Goal: Book appointment/travel/reservation

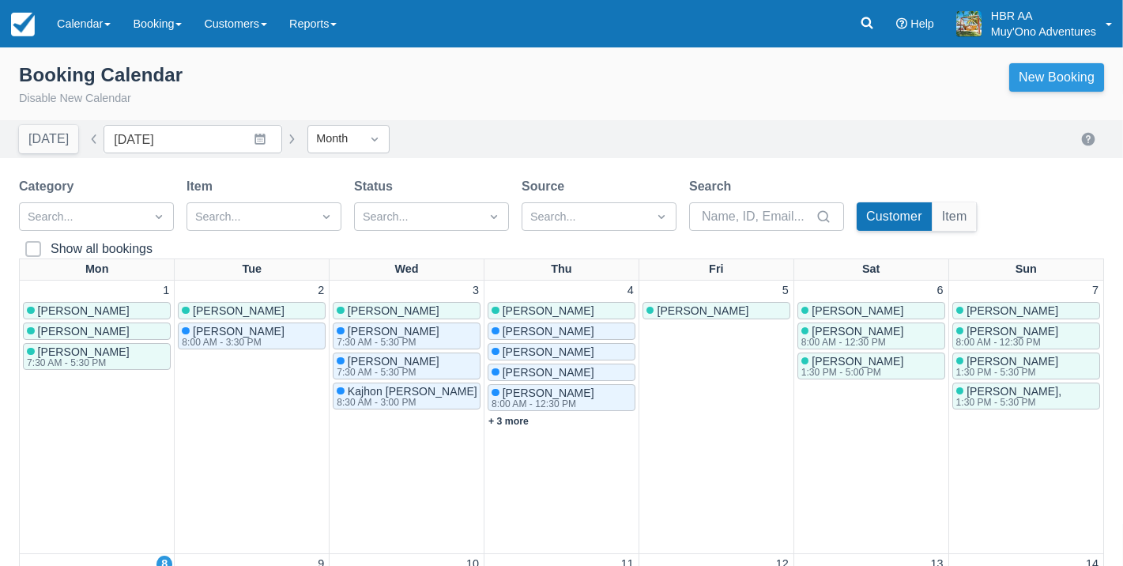
click at [1036, 74] on link "New Booking" at bounding box center [1056, 77] width 95 height 28
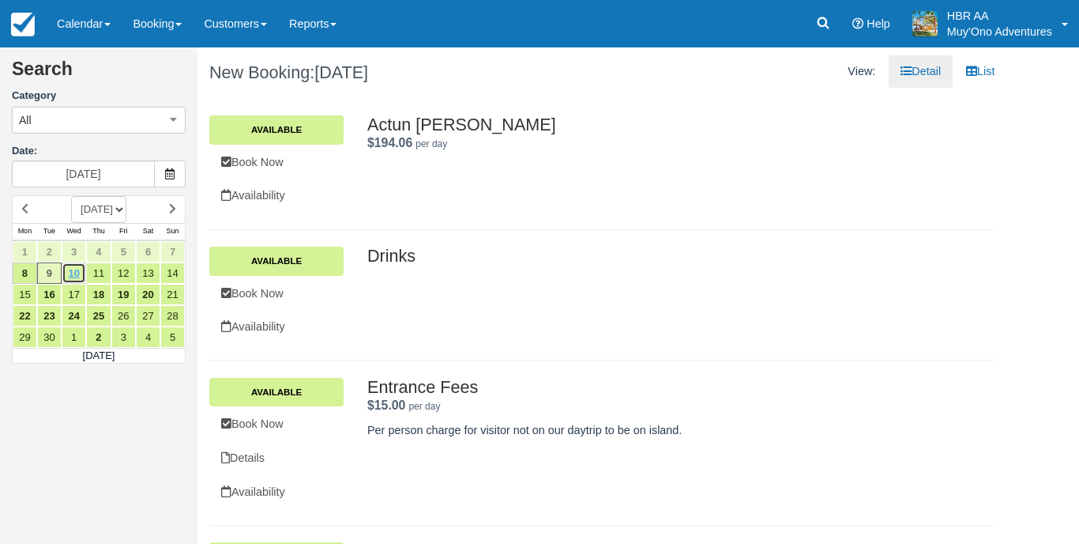
click at [79, 275] on link "10" at bounding box center [74, 272] width 24 height 21
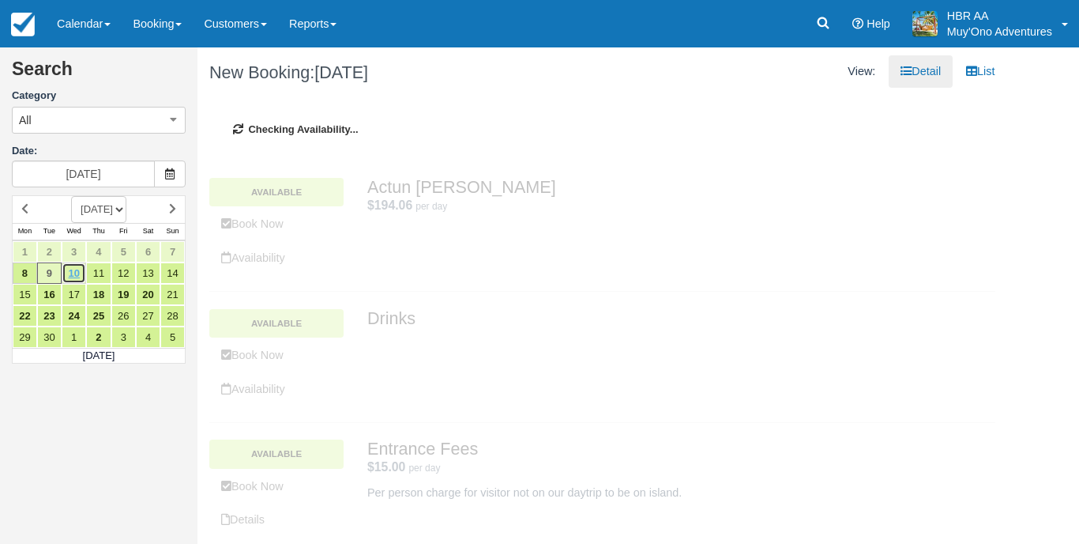
type input "[DATE]"
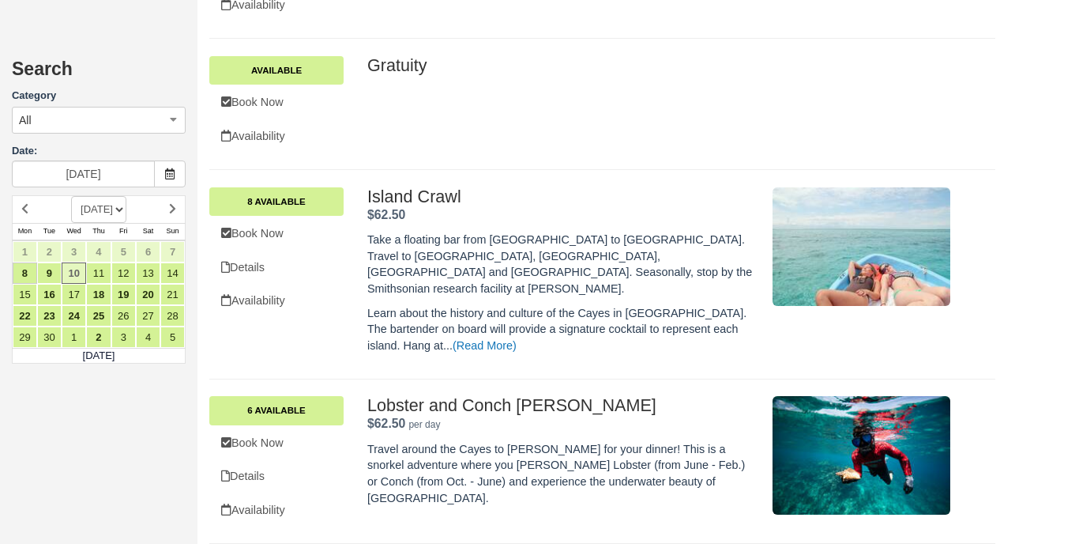
scroll to position [575, 0]
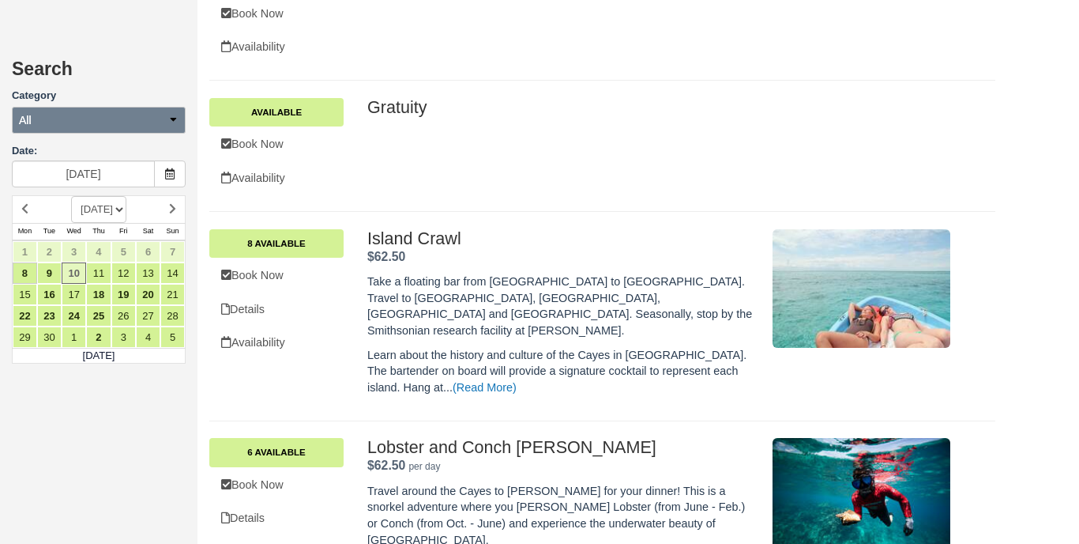
click at [164, 122] on button "All" at bounding box center [99, 120] width 174 height 27
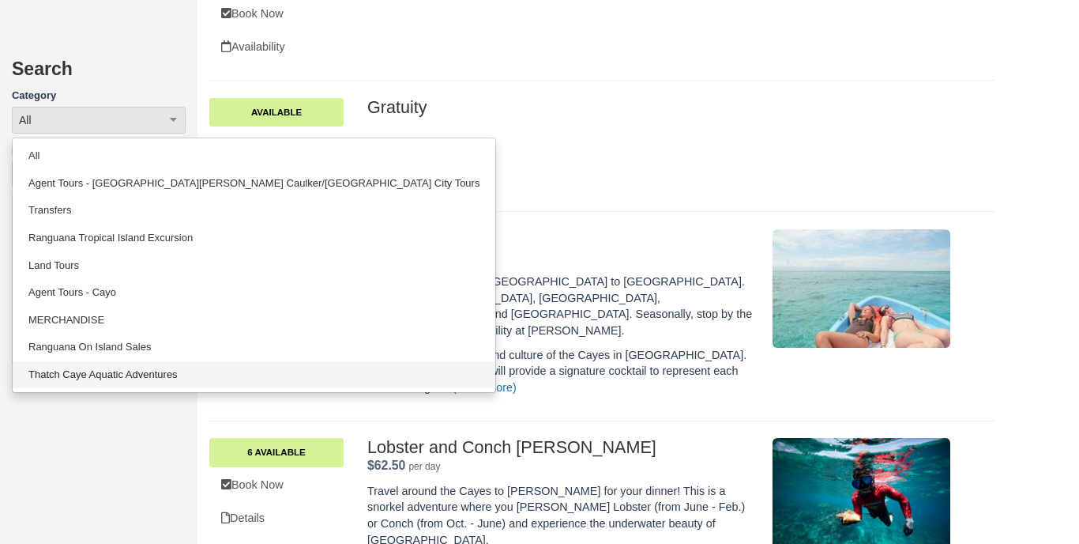
click at [95, 362] on link "Thatch Caye Aquatic Adventures" at bounding box center [254, 375] width 483 height 28
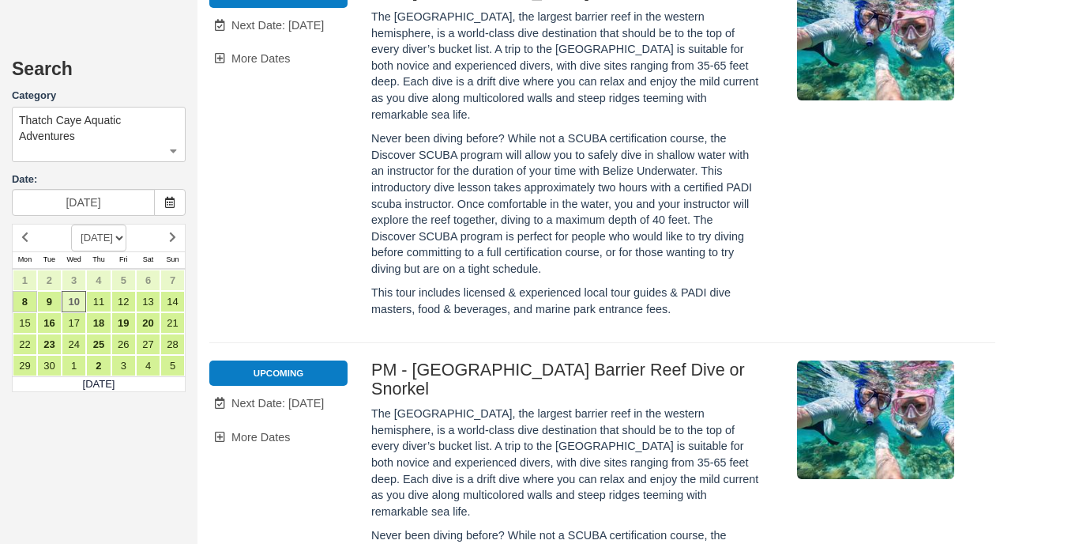
scroll to position [2075, 0]
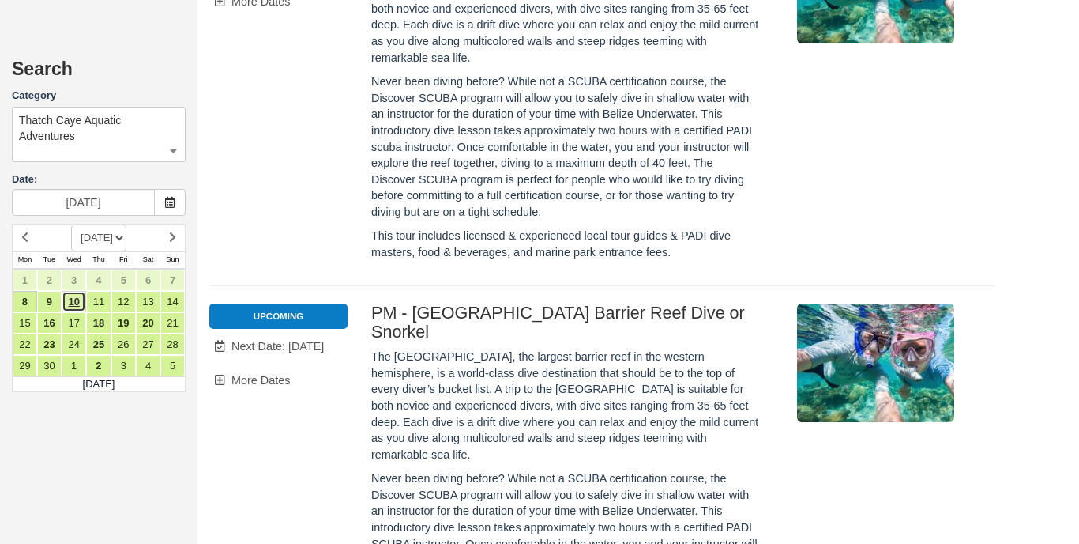
click at [77, 294] on link "10" at bounding box center [74, 301] width 24 height 21
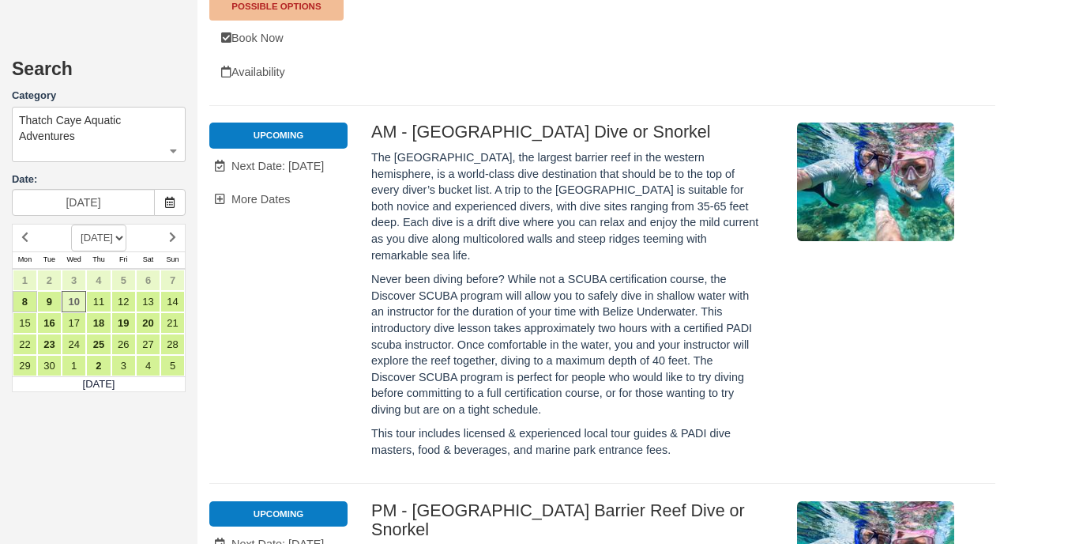
scroll to position [1872, 0]
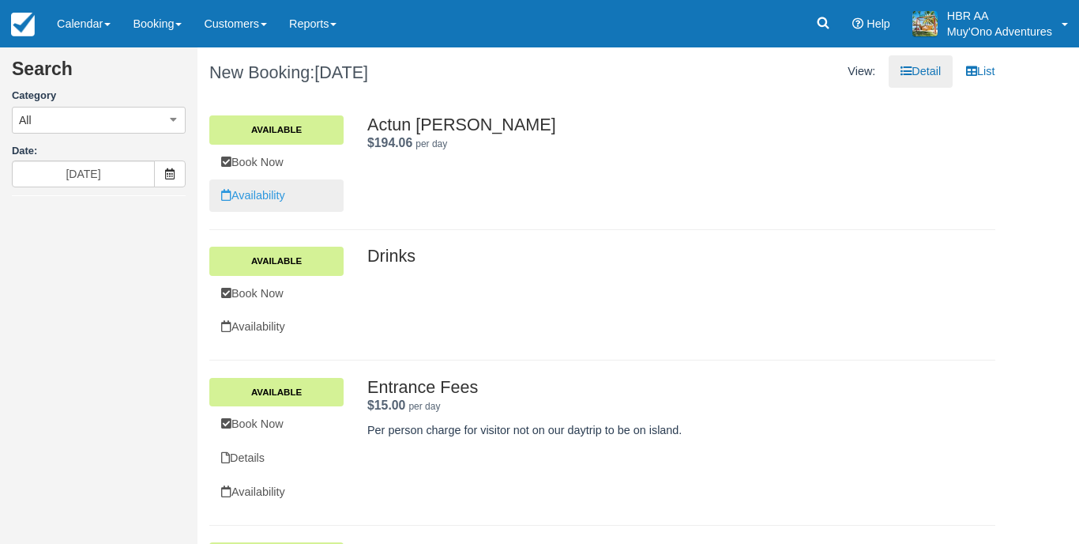
scroll to position [1872, 0]
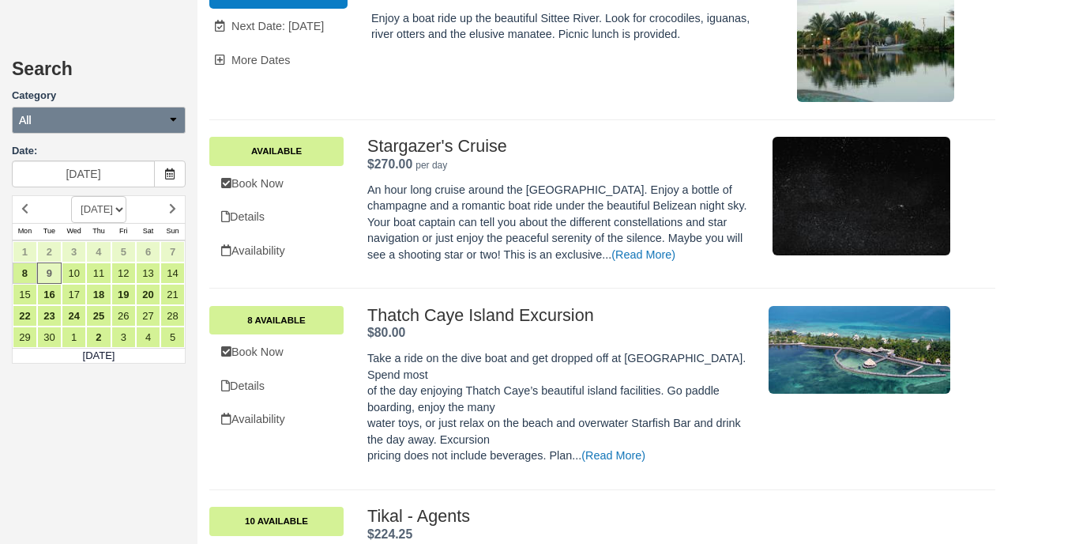
click at [137, 119] on button "All" at bounding box center [99, 120] width 174 height 27
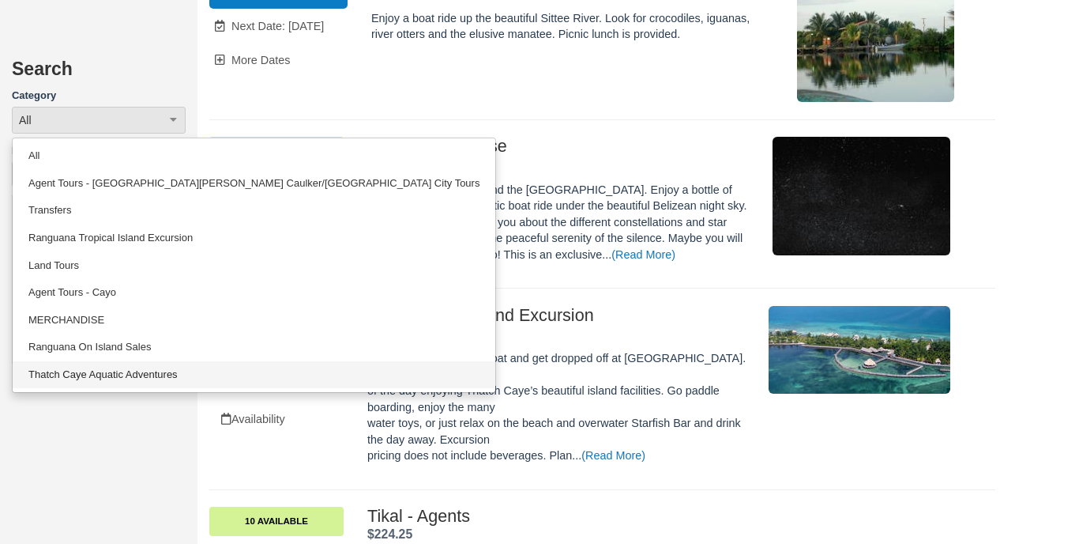
click at [117, 363] on link "Thatch Caye Aquatic Adventures" at bounding box center [254, 375] width 483 height 28
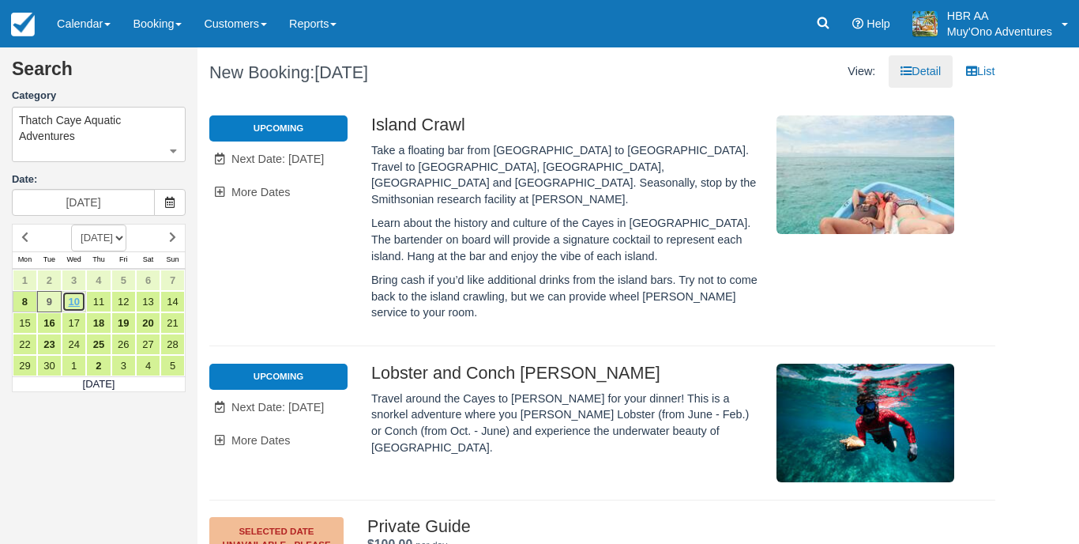
click at [83, 299] on link "10" at bounding box center [74, 301] width 24 height 21
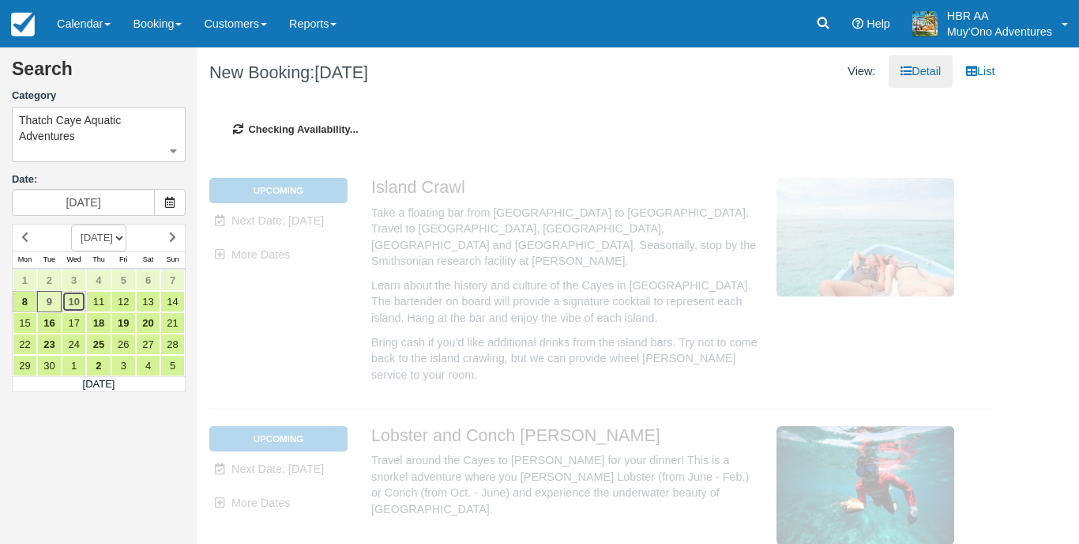
type input "[DATE]"
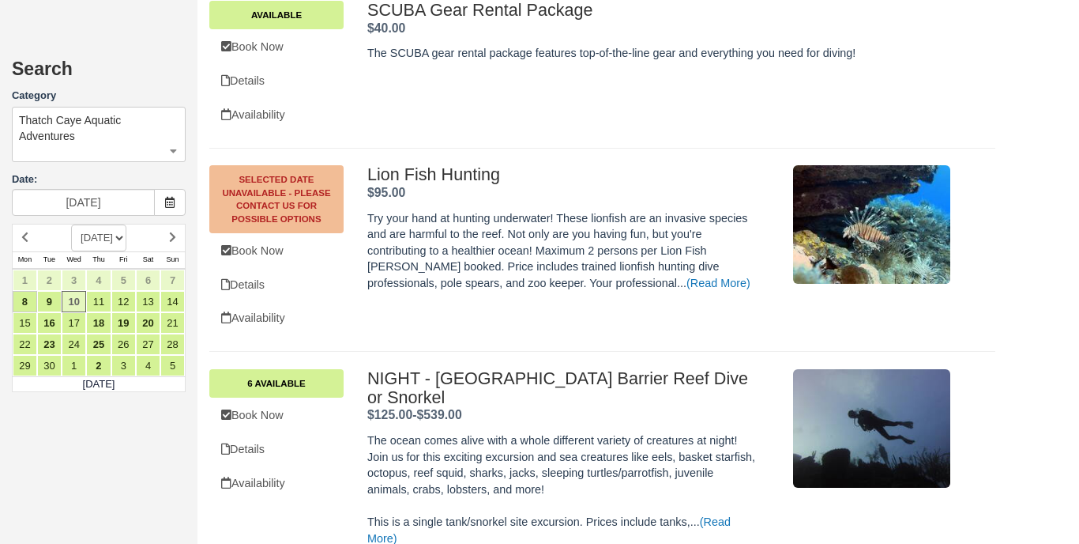
scroll to position [1213, 0]
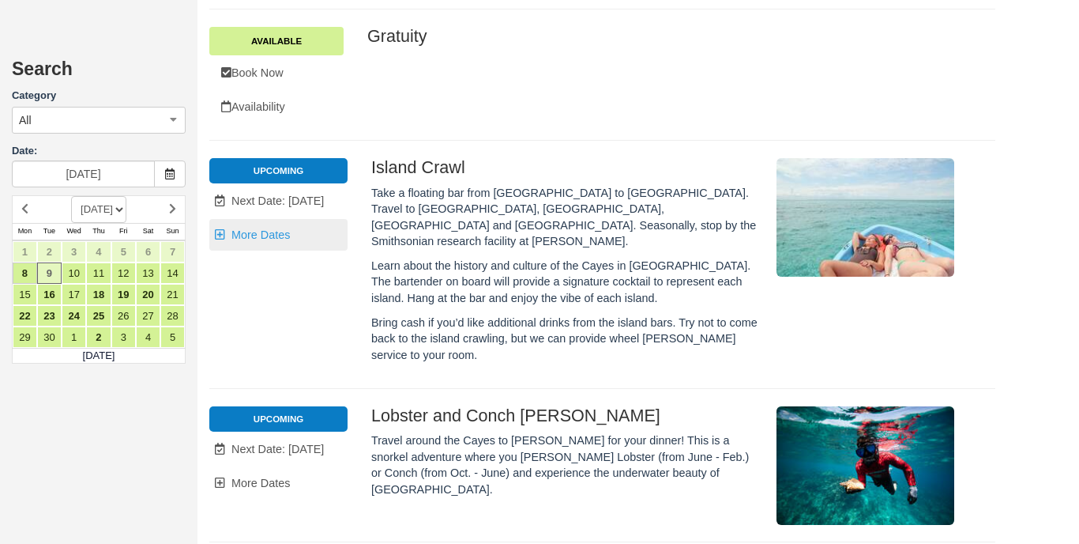
scroll to position [689, 0]
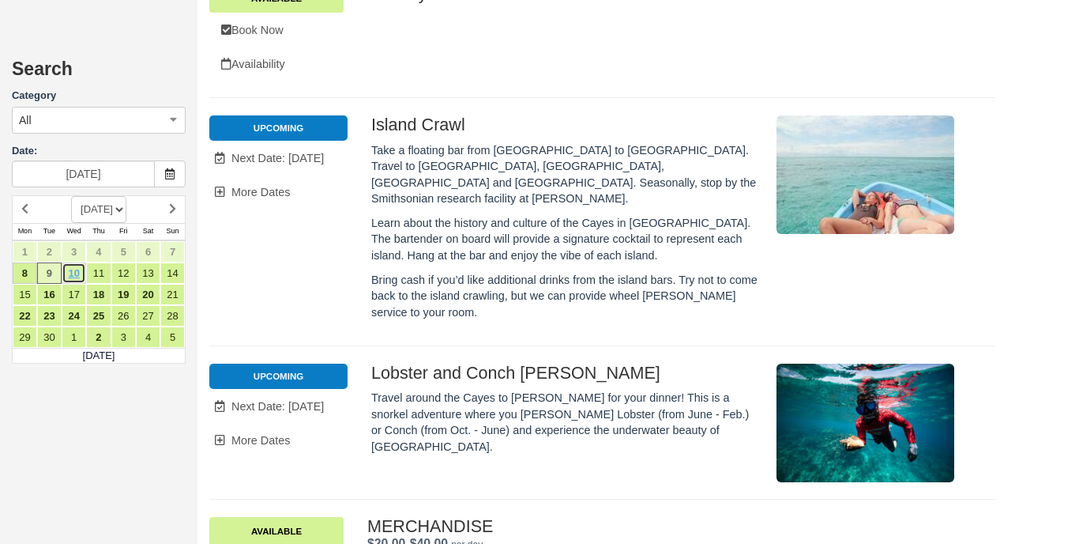
click at [78, 269] on link "10" at bounding box center [74, 272] width 24 height 21
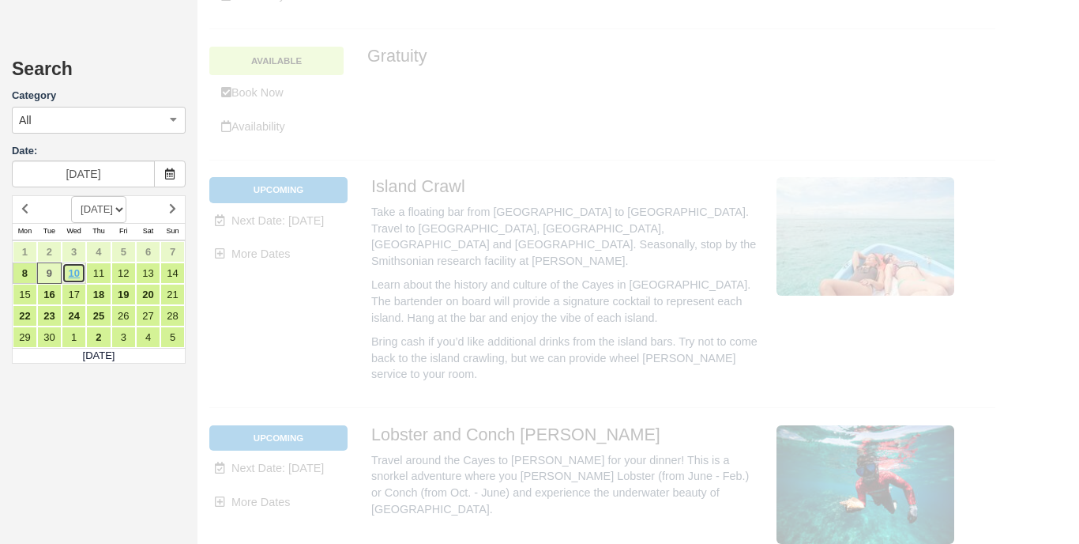
scroll to position [0, 0]
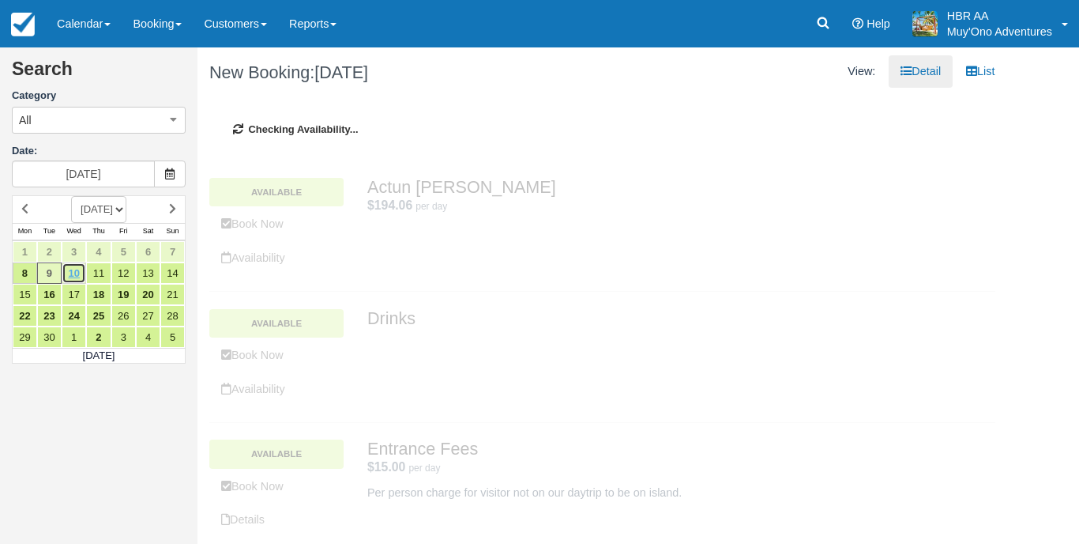
type input "[DATE]"
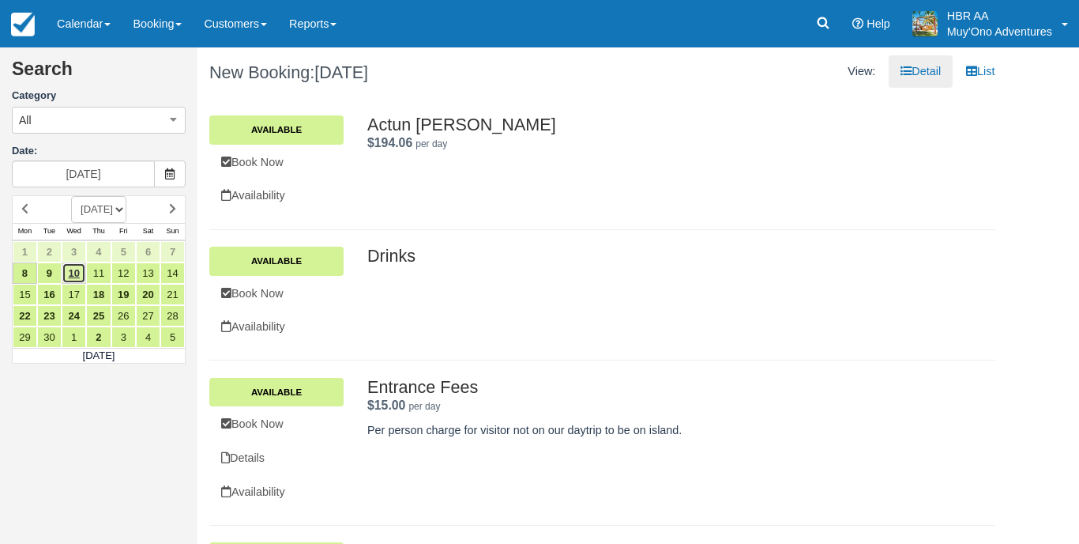
click at [78, 269] on link "10" at bounding box center [74, 272] width 24 height 21
click at [124, 114] on button "All" at bounding box center [99, 120] width 174 height 27
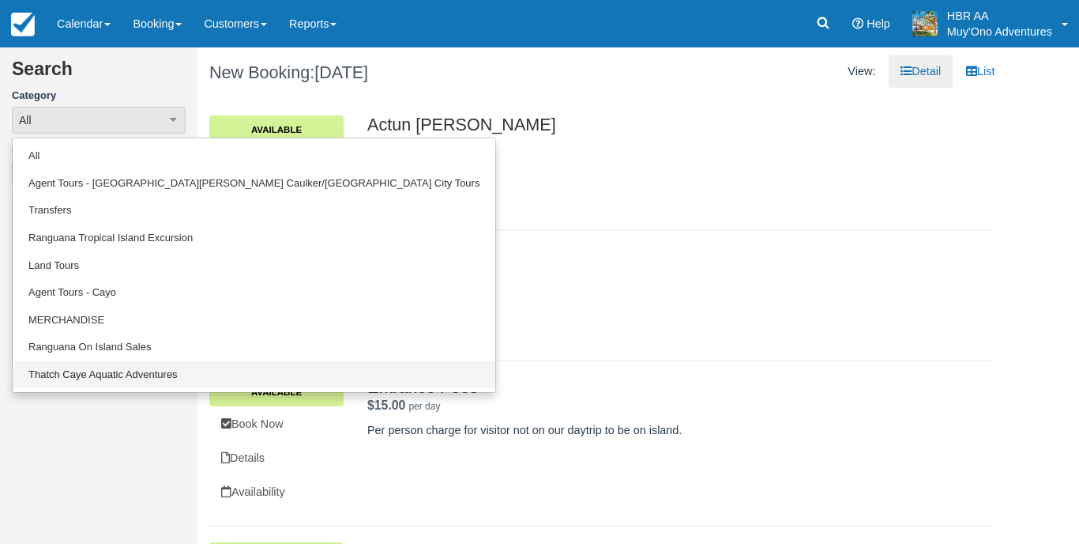
click at [129, 370] on link "Thatch Caye Aquatic Adventures" at bounding box center [254, 375] width 483 height 28
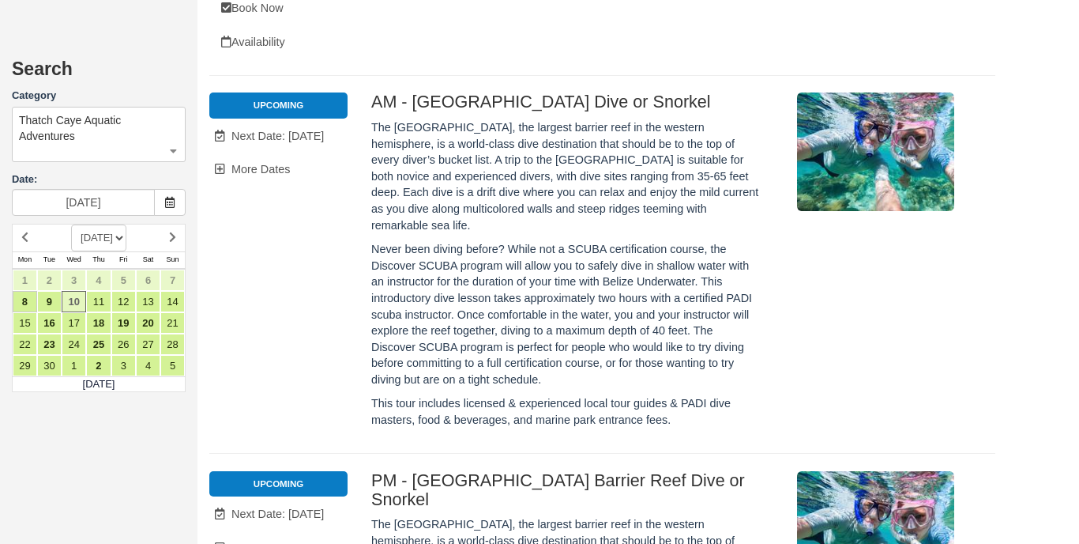
scroll to position [1909, 0]
